Goal: Check status: Check status

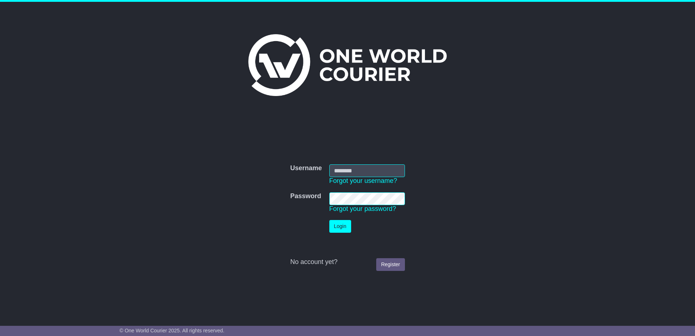
type input "**********"
click at [338, 226] on button "Login" at bounding box center [340, 226] width 22 height 13
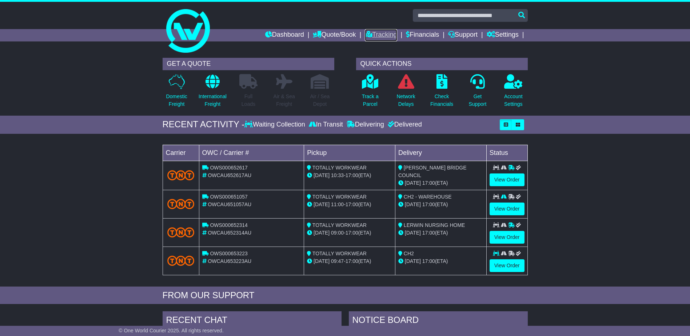
click at [374, 33] on link "Tracking" at bounding box center [381, 35] width 32 height 12
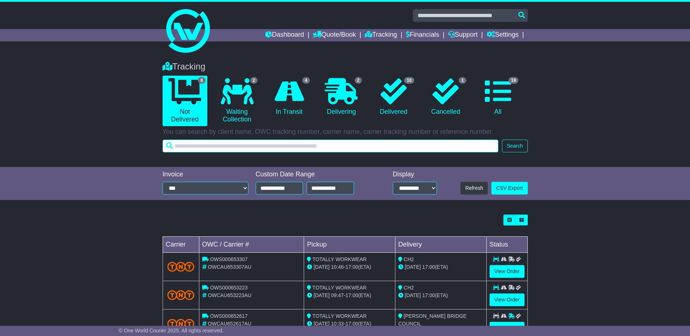
click at [218, 146] on input "text" at bounding box center [330, 146] width 336 height 13
type input "***"
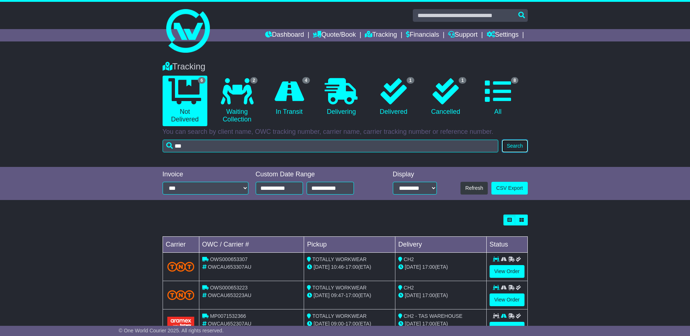
click at [518, 148] on button "Search" at bounding box center [514, 146] width 25 height 13
click at [246, 189] on select "**********" at bounding box center [205, 188] width 86 height 13
click at [397, 107] on link "1 Delivered" at bounding box center [393, 97] width 45 height 43
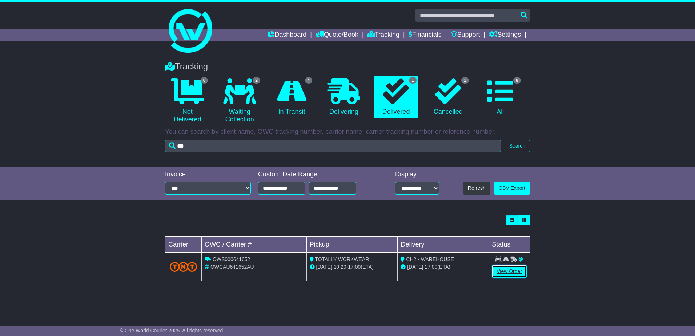
click at [507, 273] on link "View Order" at bounding box center [509, 271] width 35 height 13
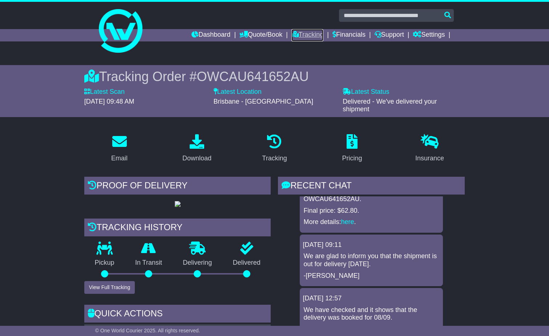
click at [307, 35] on link "Tracking" at bounding box center [308, 35] width 32 height 12
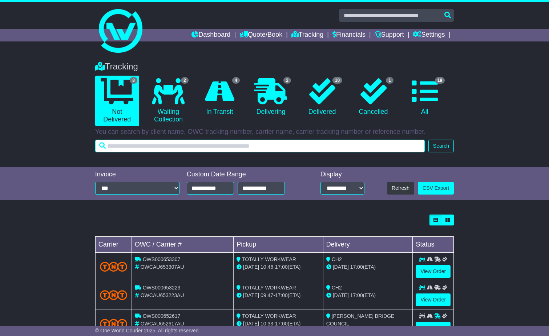
click at [129, 147] on input "text" at bounding box center [260, 146] width 330 height 13
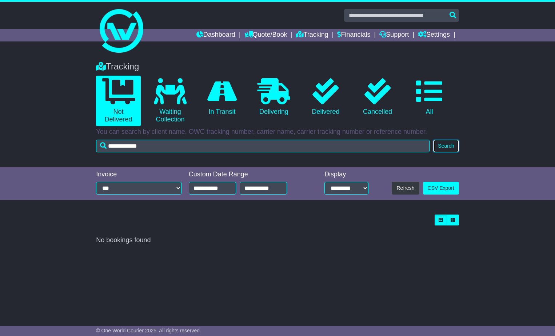
click at [447, 144] on button "Search" at bounding box center [445, 146] width 25 height 13
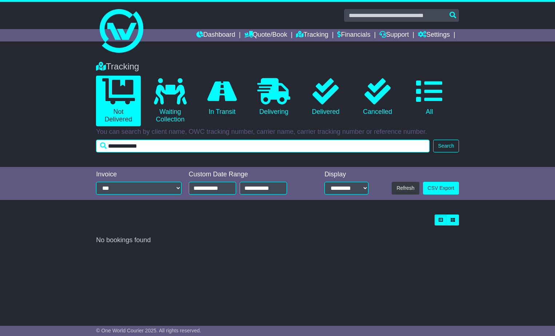
click at [154, 148] on input "**********" at bounding box center [262, 146] width 333 height 13
type input "*"
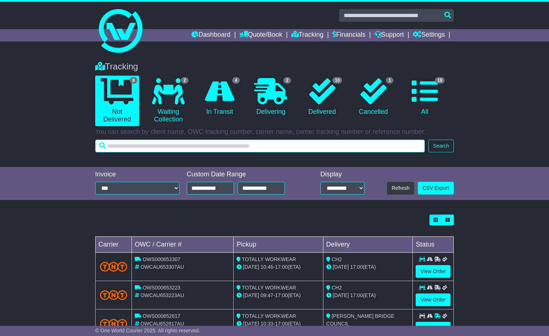
click at [117, 145] on input "text" at bounding box center [260, 146] width 330 height 13
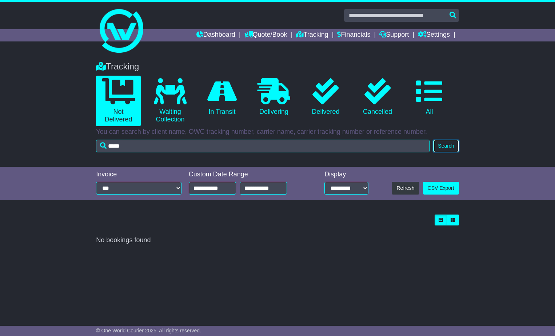
click at [448, 147] on button "Search" at bounding box center [445, 146] width 25 height 13
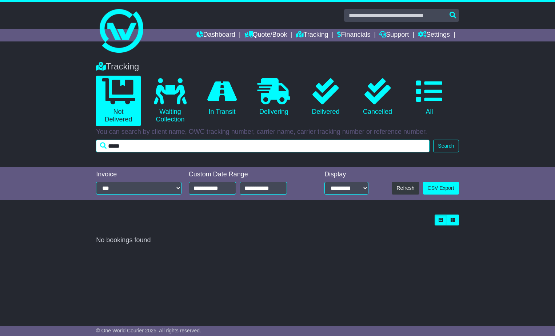
click at [128, 144] on input "*****" at bounding box center [262, 146] width 333 height 13
type input "*"
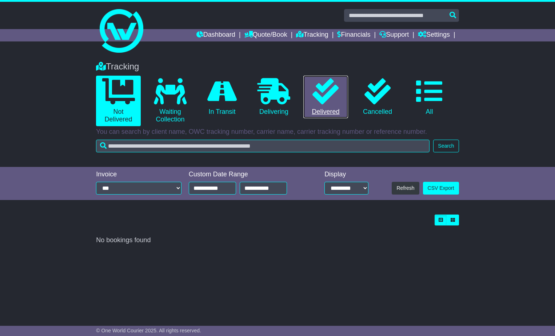
click at [327, 106] on link "0 Delivered" at bounding box center [325, 97] width 44 height 43
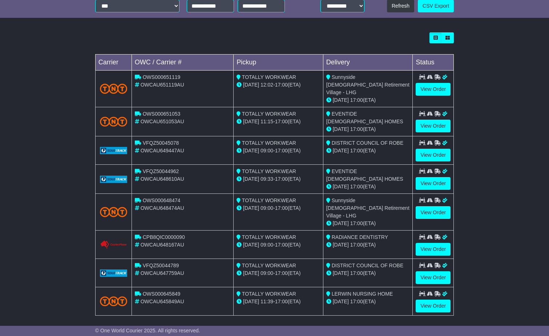
scroll to position [203, 0]
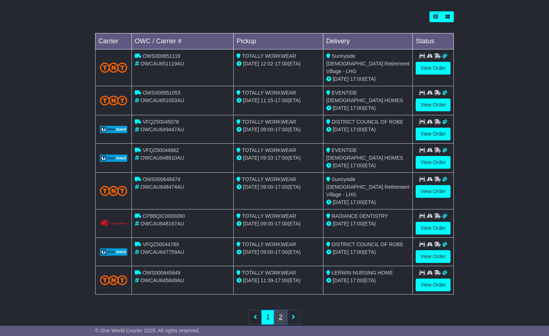
click at [280, 310] on link "2" at bounding box center [280, 317] width 13 height 15
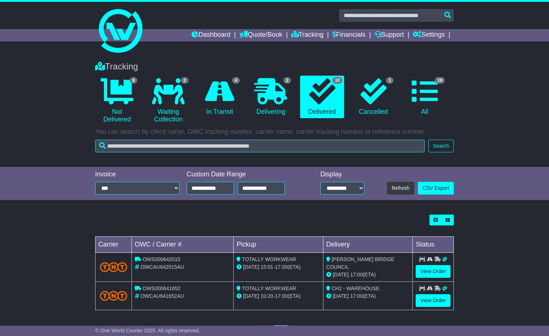
scroll to position [32, 0]
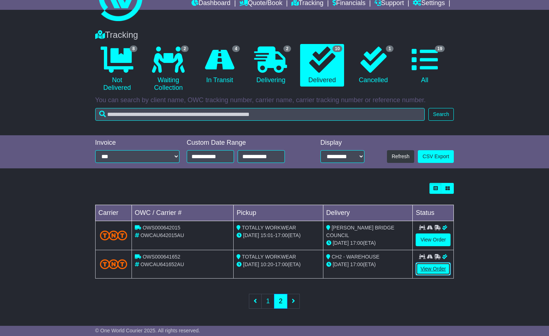
click at [434, 270] on link "View Order" at bounding box center [433, 268] width 35 height 13
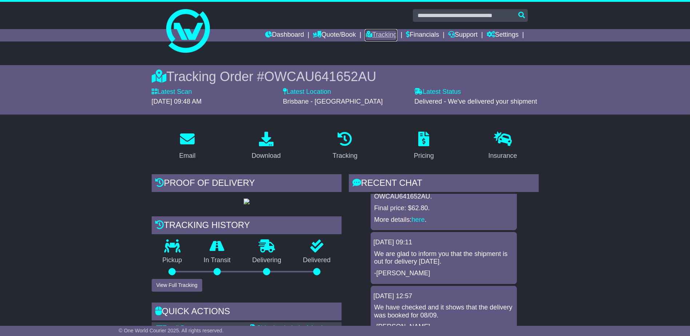
click at [377, 34] on link "Tracking" at bounding box center [381, 35] width 32 height 12
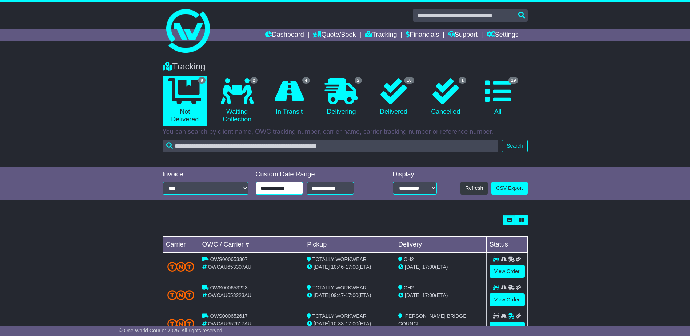
click at [295, 188] on input "**********" at bounding box center [279, 188] width 47 height 13
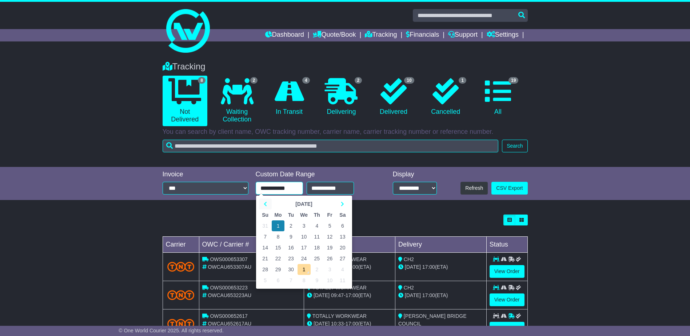
click at [265, 202] on icon at bounding box center [265, 203] width 3 height 5
click at [329, 224] on td "1" at bounding box center [329, 225] width 13 height 11
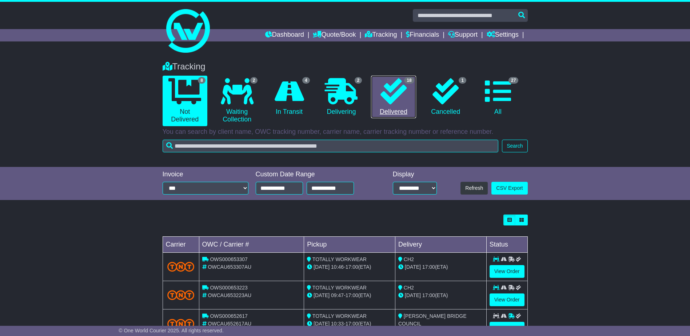
click at [399, 109] on link "18 Delivered" at bounding box center [393, 97] width 45 height 43
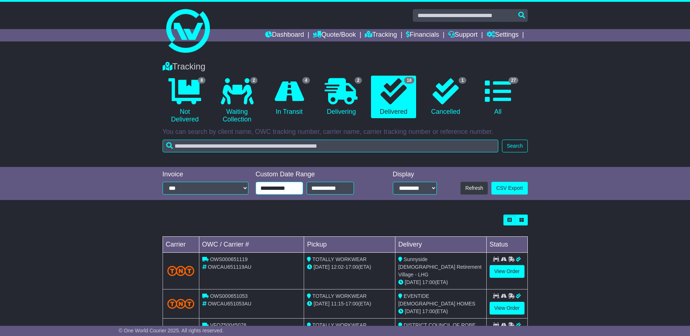
click at [274, 188] on input "**********" at bounding box center [279, 188] width 47 height 13
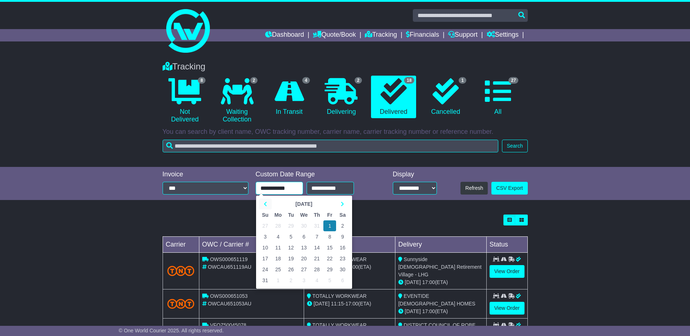
click at [264, 205] on icon at bounding box center [265, 203] width 3 height 5
click at [289, 223] on td "1" at bounding box center [290, 225] width 13 height 11
type input "**********"
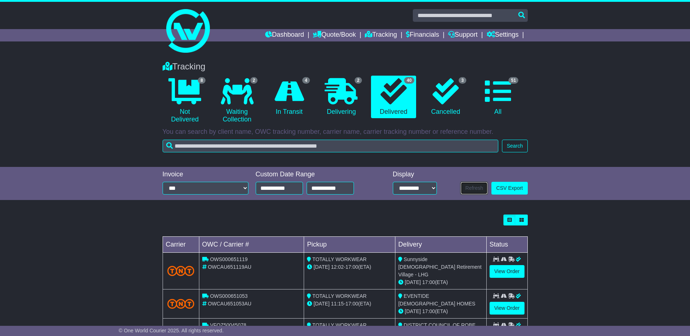
click at [476, 190] on button "Refresh" at bounding box center [473, 188] width 27 height 13
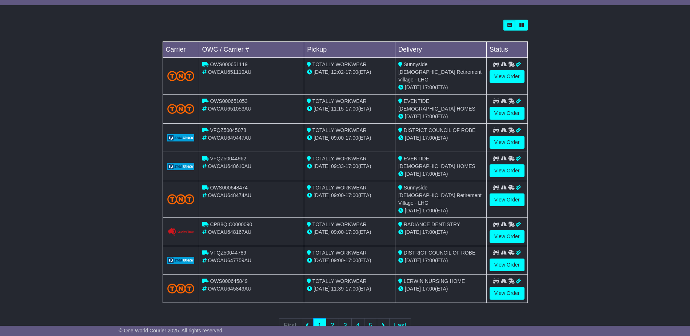
scroll to position [203, 0]
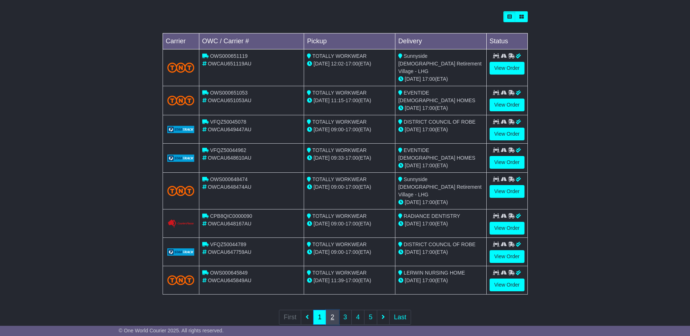
click at [331, 310] on link "2" at bounding box center [332, 317] width 13 height 15
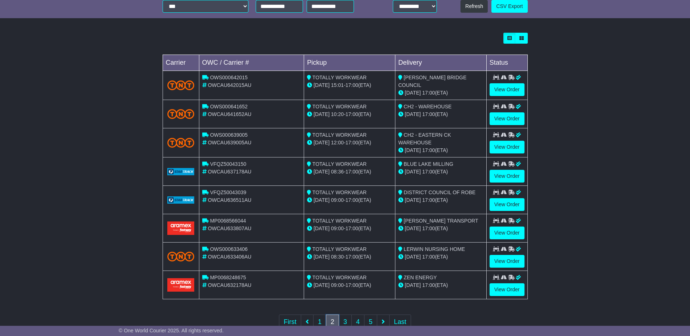
scroll to position [202, 0]
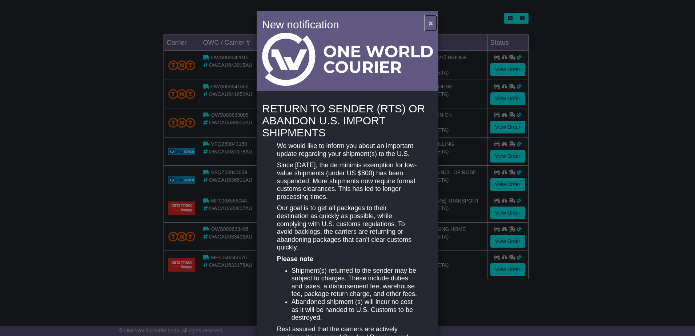
click at [429, 21] on span "×" at bounding box center [431, 23] width 4 height 8
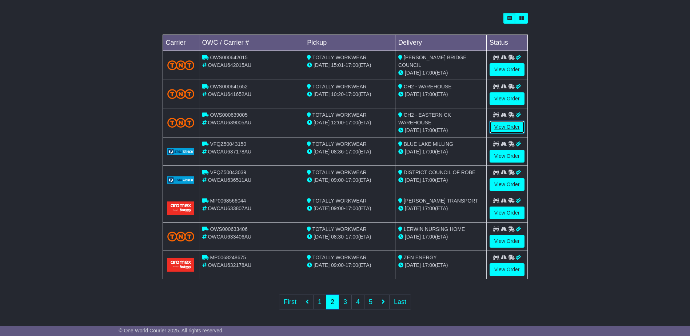
click at [513, 126] on link "View Order" at bounding box center [506, 127] width 35 height 13
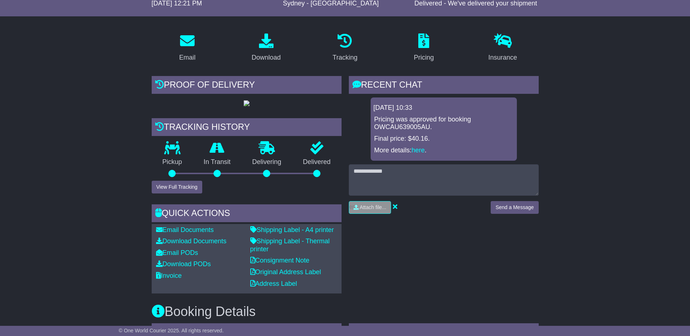
scroll to position [36, 0]
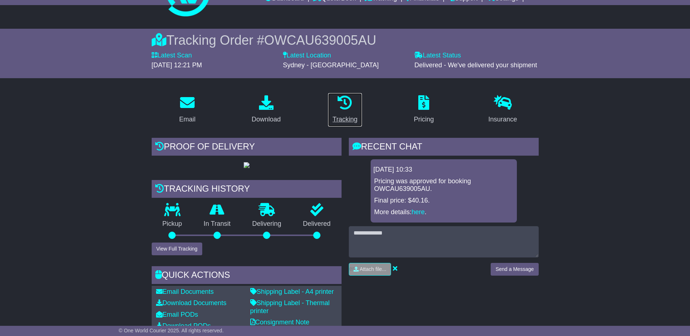
click at [349, 119] on div "Tracking" at bounding box center [344, 120] width 25 height 10
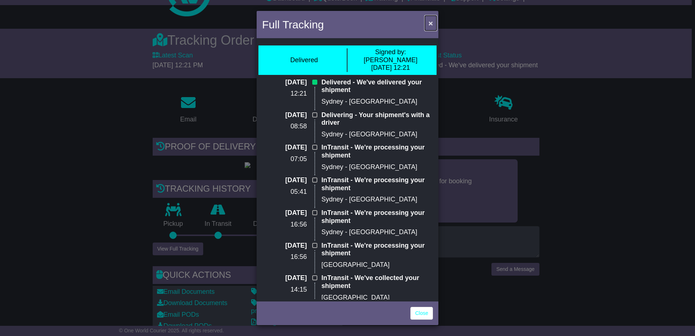
click at [431, 23] on span "×" at bounding box center [431, 23] width 4 height 8
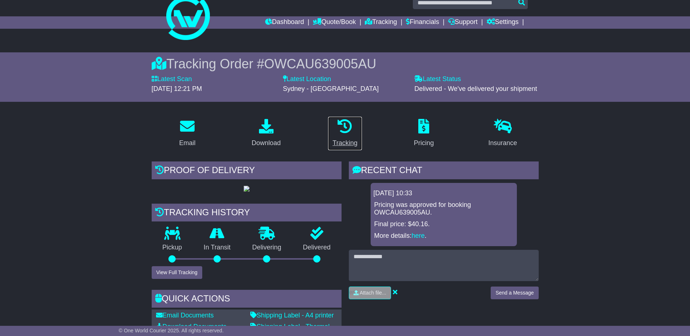
scroll to position [0, 0]
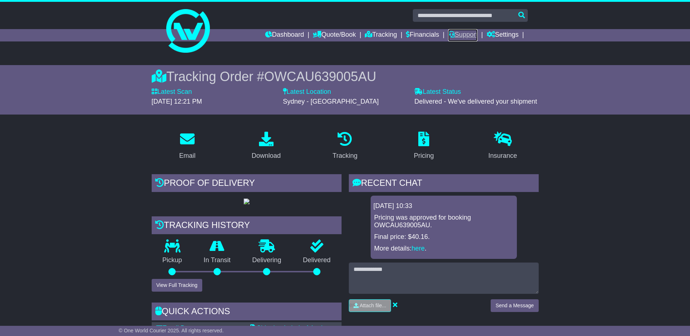
click at [462, 33] on link "Support" at bounding box center [462, 35] width 29 height 12
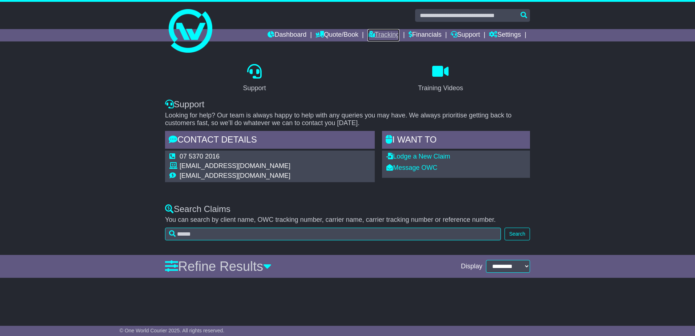
click at [385, 35] on link "Tracking" at bounding box center [384, 35] width 32 height 12
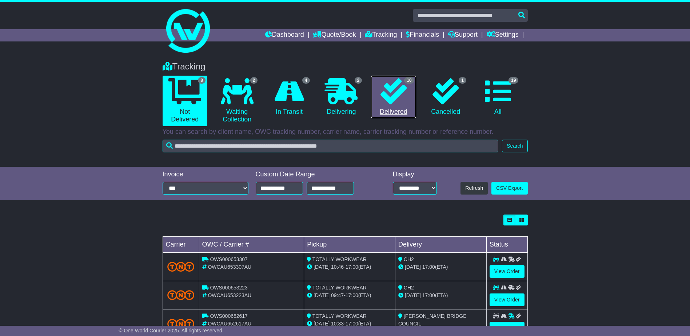
click at [393, 101] on icon at bounding box center [393, 91] width 26 height 26
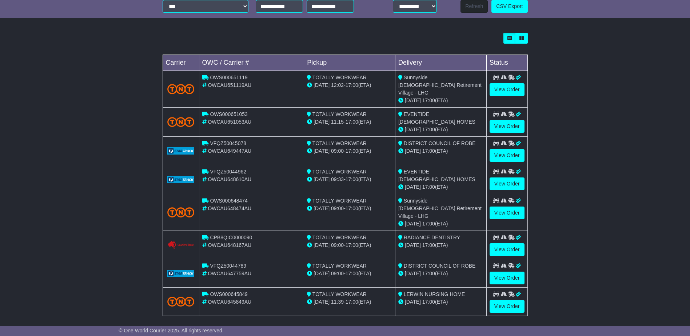
scroll to position [203, 0]
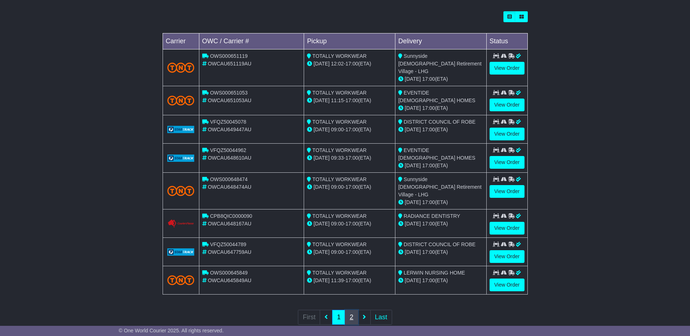
click at [354, 310] on link "2" at bounding box center [351, 317] width 13 height 15
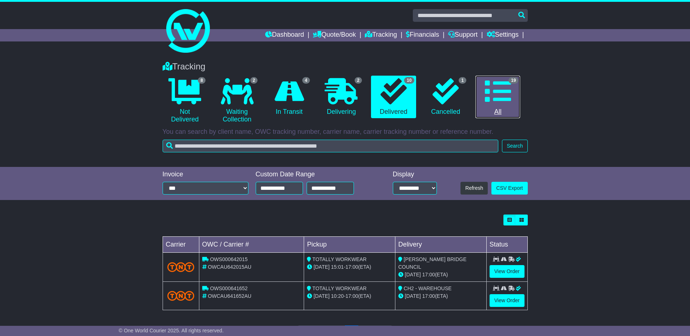
click at [494, 97] on icon at bounding box center [498, 91] width 26 height 26
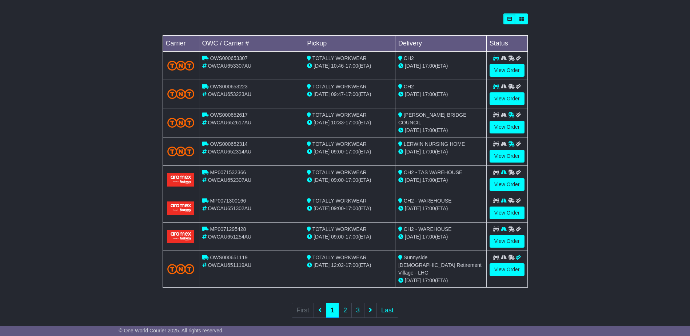
scroll to position [202, 0]
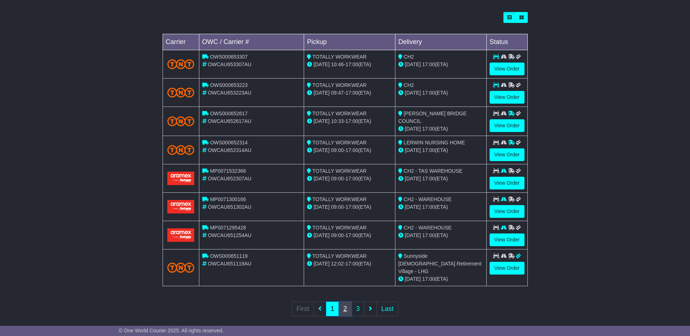
click at [347, 302] on link "2" at bounding box center [344, 308] width 13 height 15
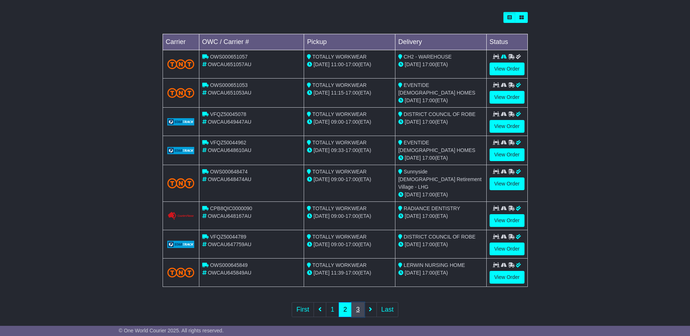
click at [361, 302] on link "3" at bounding box center [357, 309] width 13 height 15
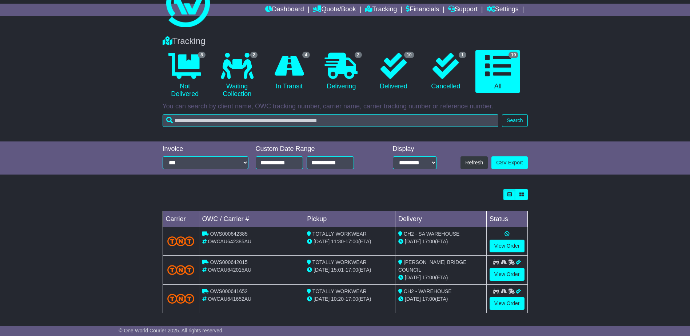
scroll to position [60, 0]
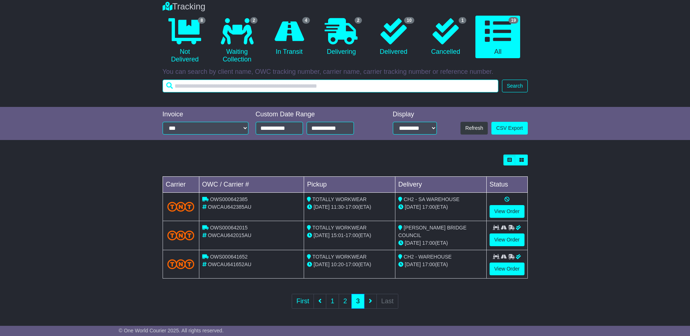
click at [246, 88] on input "text" at bounding box center [330, 86] width 336 height 13
type input "**********"
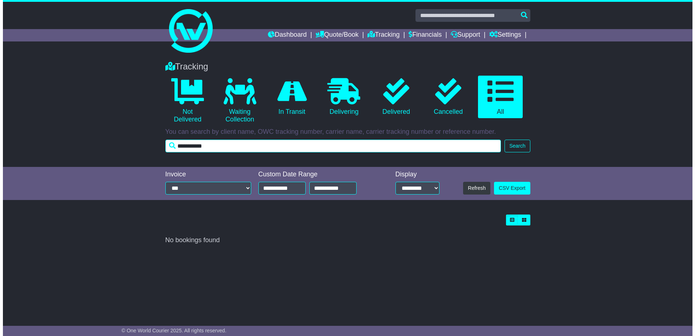
scroll to position [0, 0]
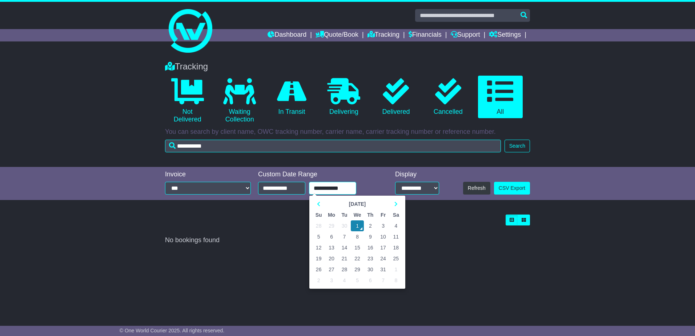
drag, startPoint x: 347, startPoint y: 188, endPoint x: 308, endPoint y: 186, distance: 39.6
click at [308, 186] on div "**********" at bounding box center [316, 188] width 117 height 13
click at [316, 204] on th at bounding box center [318, 203] width 13 height 11
click at [318, 204] on icon at bounding box center [318, 203] width 3 height 5
click at [383, 226] on td "1" at bounding box center [383, 225] width 13 height 11
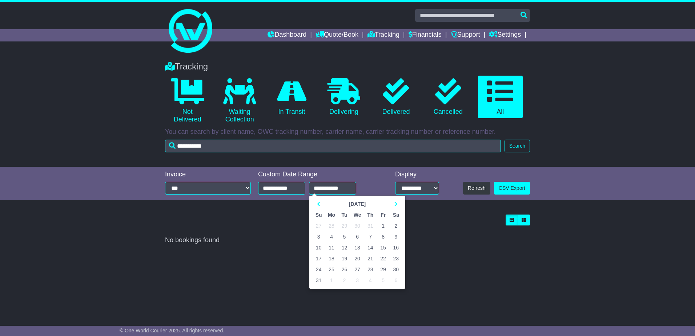
type input "**********"
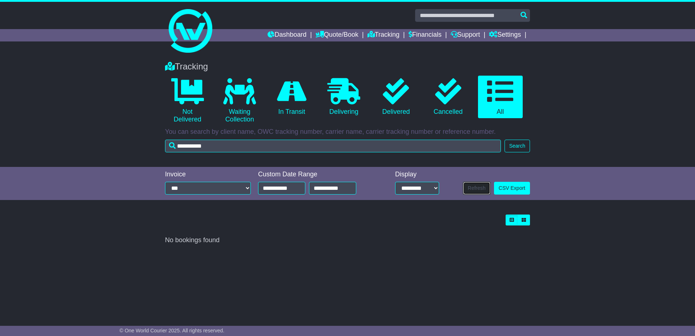
click at [487, 187] on button "Refresh" at bounding box center [476, 188] width 27 height 13
click at [456, 66] on div "Tracking" at bounding box center [347, 66] width 372 height 11
click at [402, 90] on icon at bounding box center [396, 91] width 26 height 26
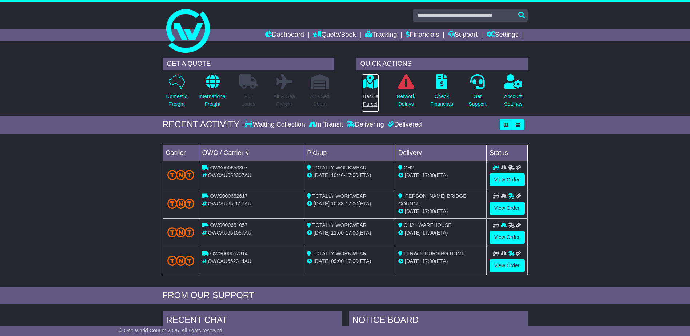
click at [370, 84] on icon at bounding box center [370, 81] width 16 height 15
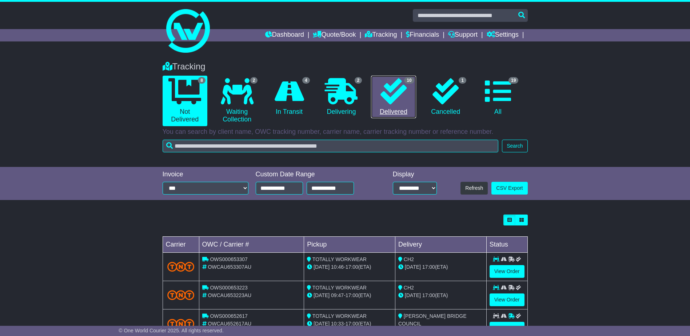
click at [403, 94] on icon at bounding box center [393, 91] width 26 height 26
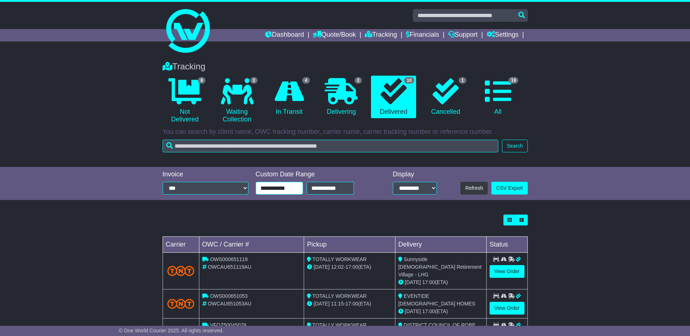
click at [276, 189] on input "**********" at bounding box center [279, 188] width 47 height 13
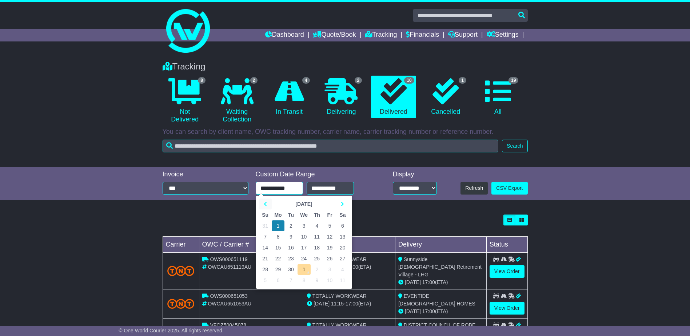
click at [264, 201] on icon at bounding box center [265, 203] width 3 height 5
click at [292, 222] on td "1" at bounding box center [290, 225] width 13 height 11
type input "**********"
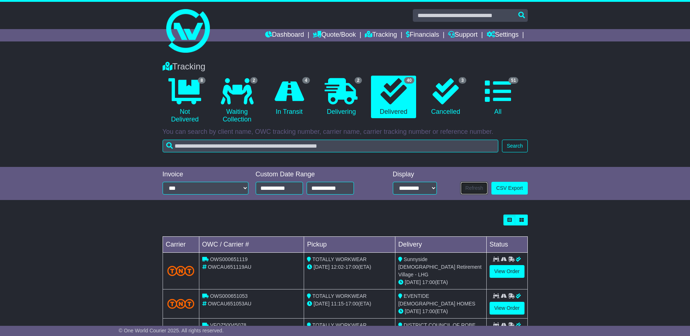
click at [485, 191] on button "Refresh" at bounding box center [473, 188] width 27 height 13
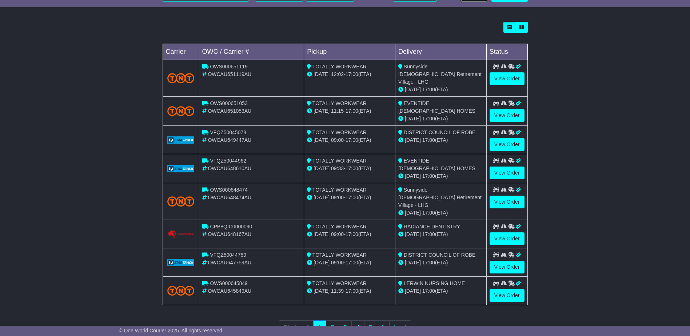
scroll to position [203, 0]
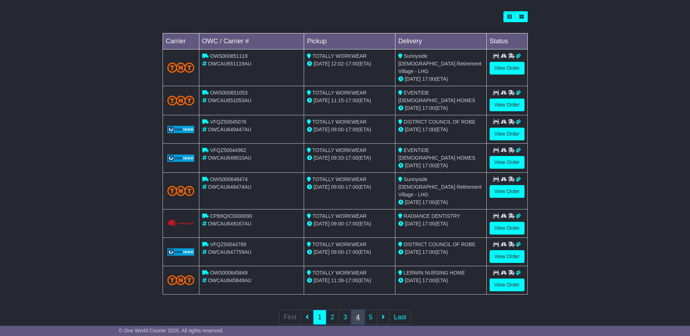
click at [357, 310] on link "4" at bounding box center [357, 317] width 13 height 15
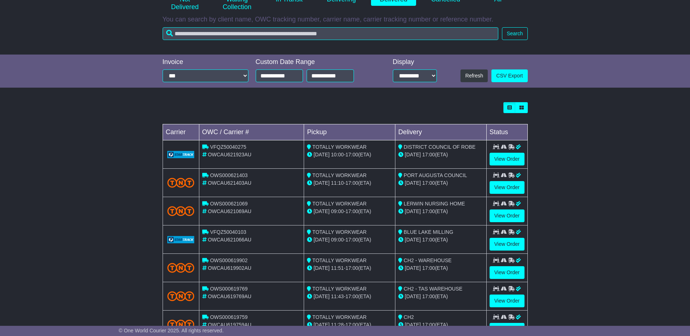
scroll to position [202, 0]
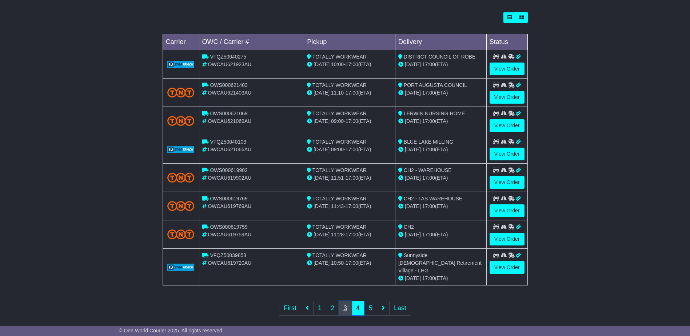
click at [346, 301] on link "3" at bounding box center [344, 308] width 13 height 15
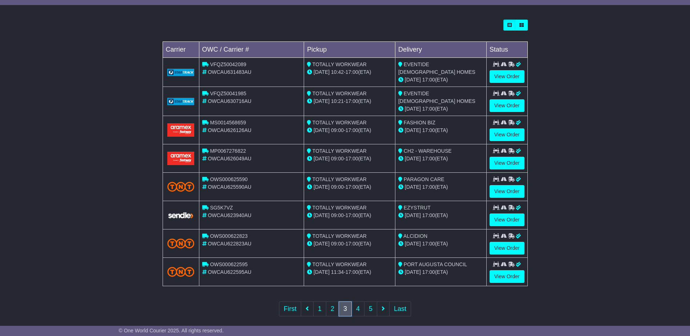
scroll to position [202, 0]
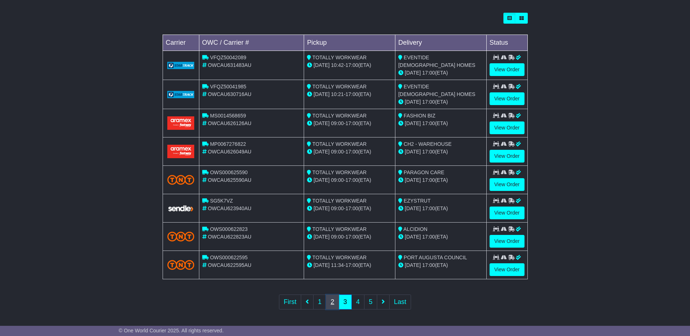
click at [332, 301] on link "2" at bounding box center [332, 301] width 13 height 15
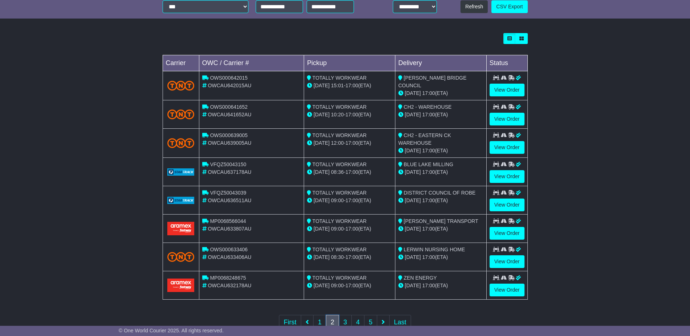
scroll to position [182, 0]
click at [499, 145] on link "View Order" at bounding box center [506, 147] width 35 height 13
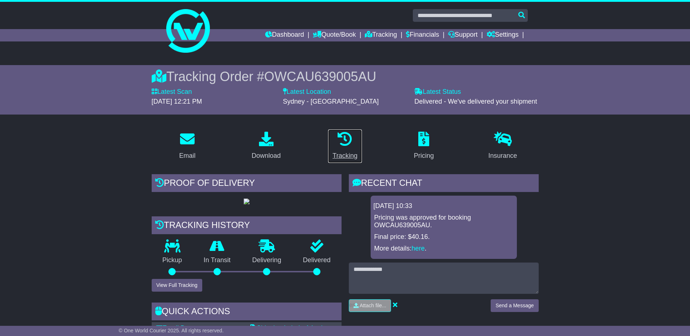
click at [344, 141] on icon at bounding box center [344, 139] width 15 height 15
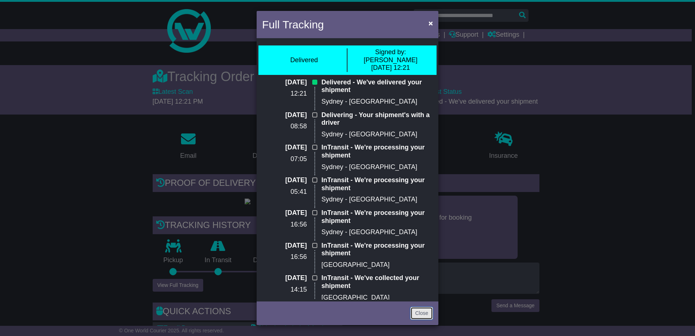
click at [422, 314] on link "Close" at bounding box center [421, 313] width 23 height 13
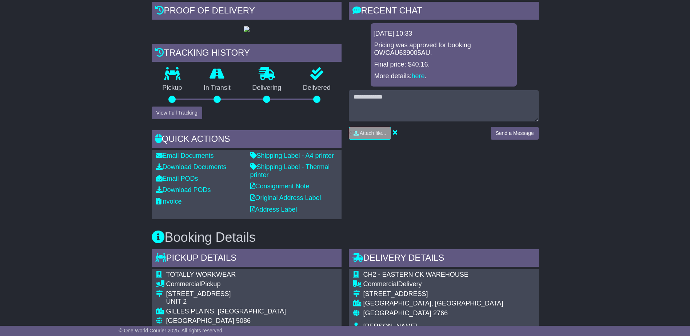
scroll to position [182, 0]
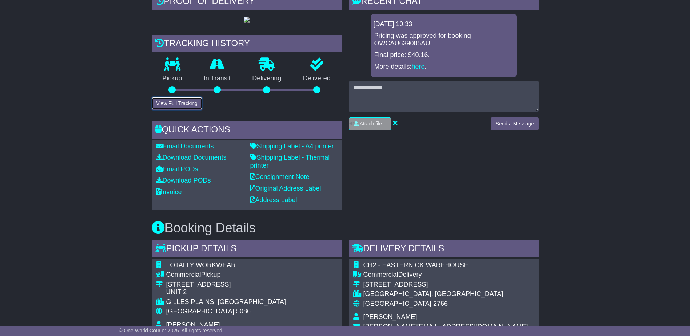
click at [170, 110] on button "View Full Tracking" at bounding box center [177, 103] width 51 height 13
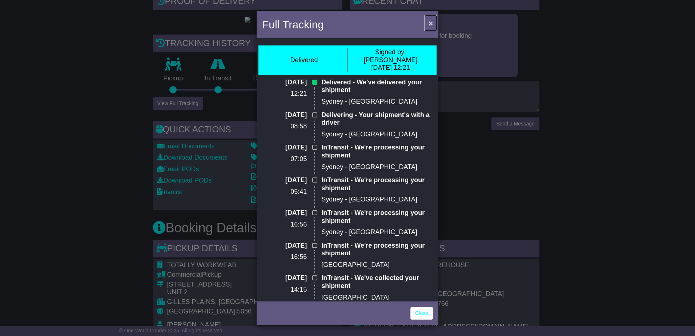
click at [431, 24] on span "×" at bounding box center [431, 23] width 4 height 8
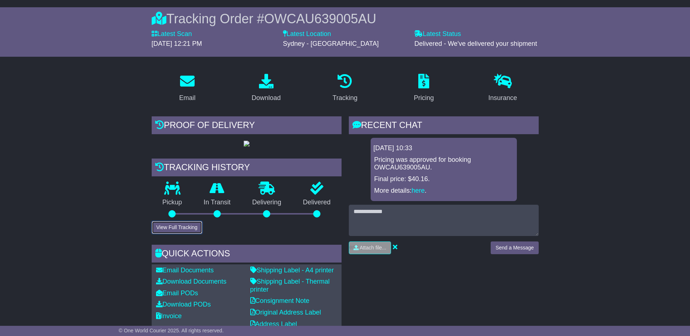
scroll to position [0, 0]
